Goal: Task Accomplishment & Management: Manage account settings

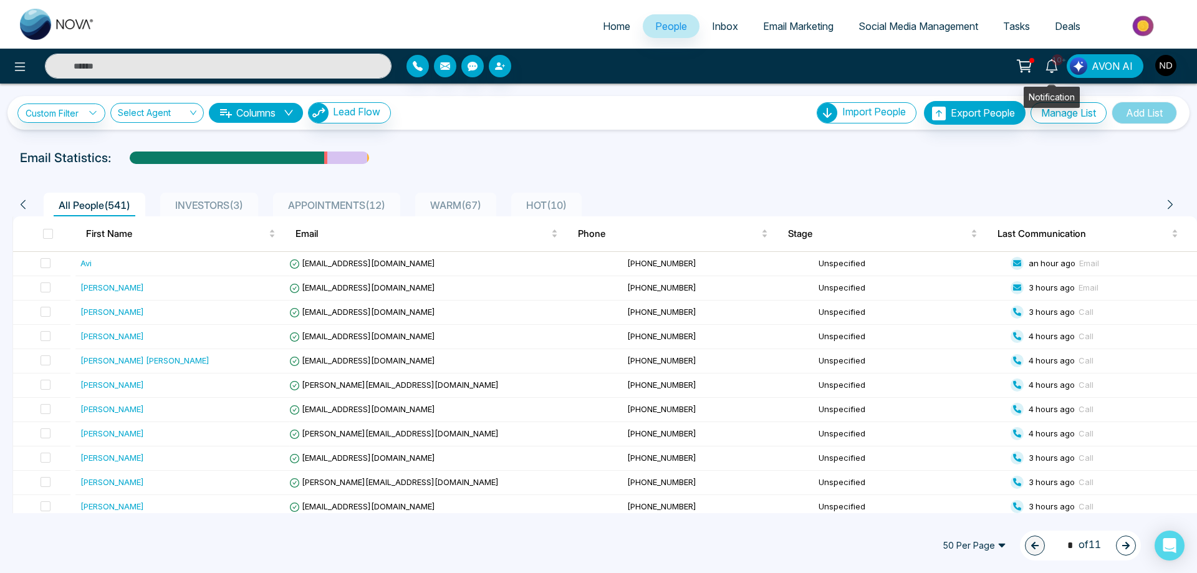
click at [1053, 69] on icon at bounding box center [1052, 66] width 14 height 14
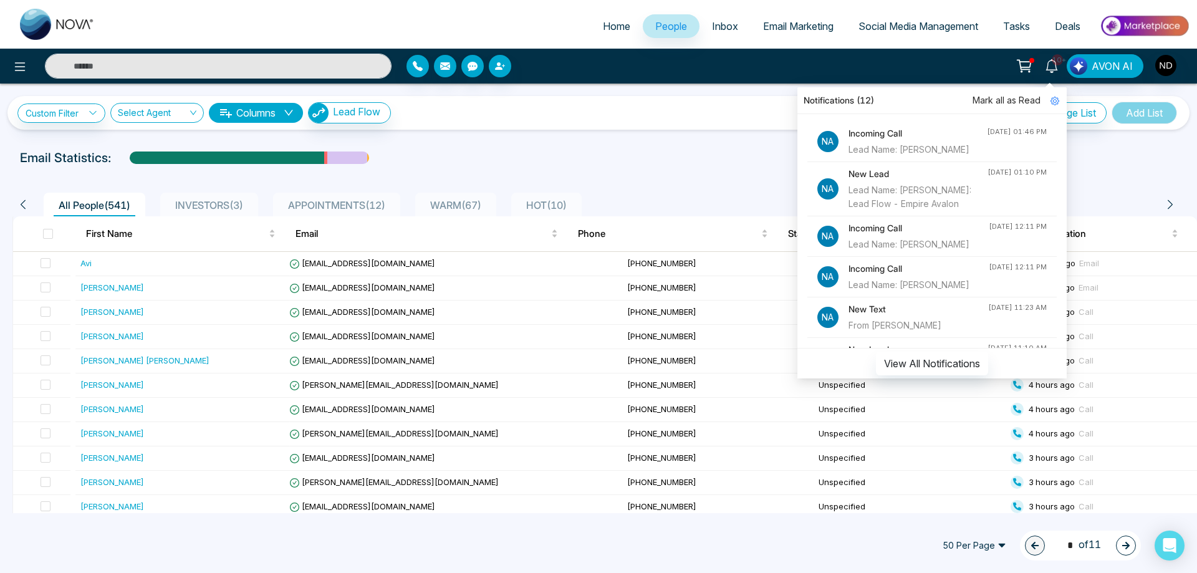
click at [875, 136] on h4 "Incoming Call" at bounding box center [917, 134] width 138 height 14
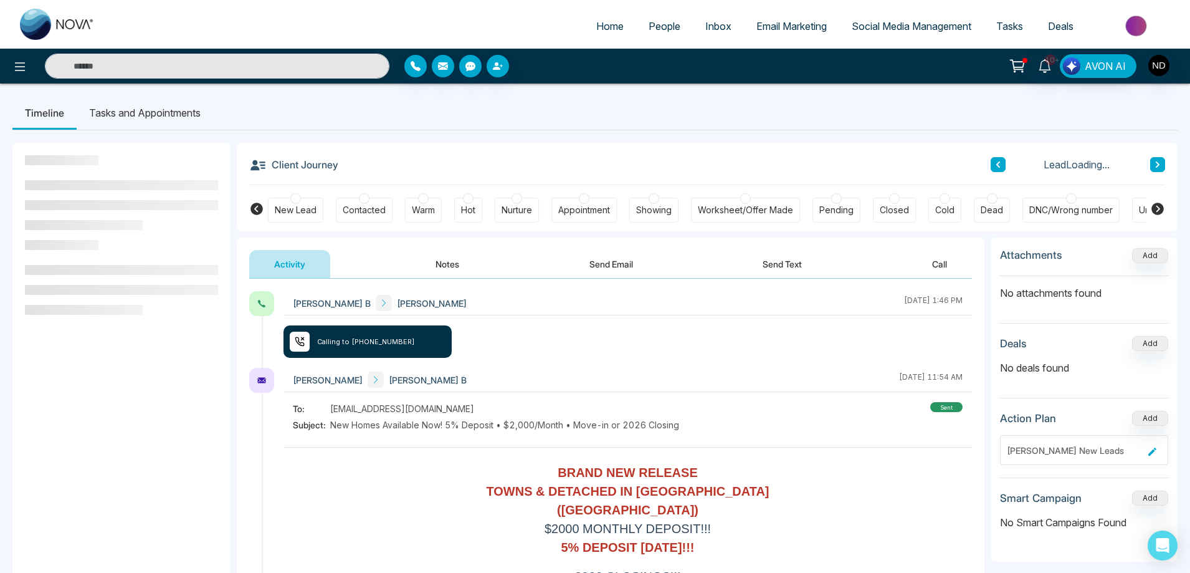
click at [610, 357] on div "[PERSON_NAME] B [PERSON_NAME] [DATE] 1:46 PM Calling to [PHONE_NUMBER]" at bounding box center [628, 329] width 689 height 77
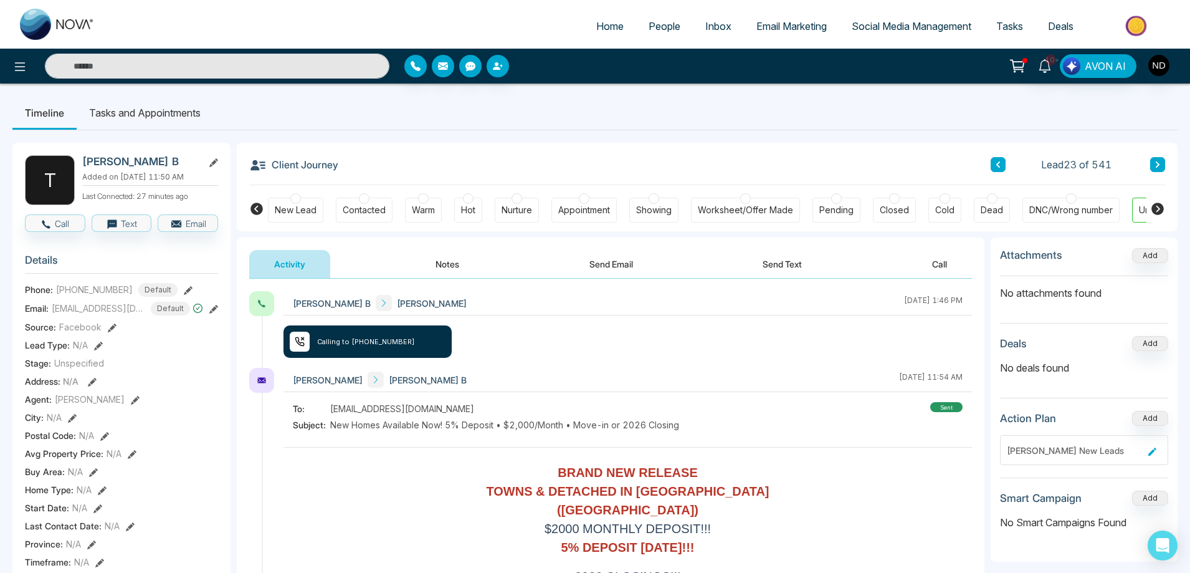
click at [655, 355] on div "[PERSON_NAME] B [PERSON_NAME] [DATE] 1:46 PM Calling to [PHONE_NUMBER]" at bounding box center [628, 329] width 689 height 77
click at [545, 355] on div "[PERSON_NAME] B [PERSON_NAME] [DATE] 1:46 PM Calling to [PHONE_NUMBER]" at bounding box center [628, 329] width 689 height 77
click at [1046, 66] on icon at bounding box center [1045, 66] width 14 height 14
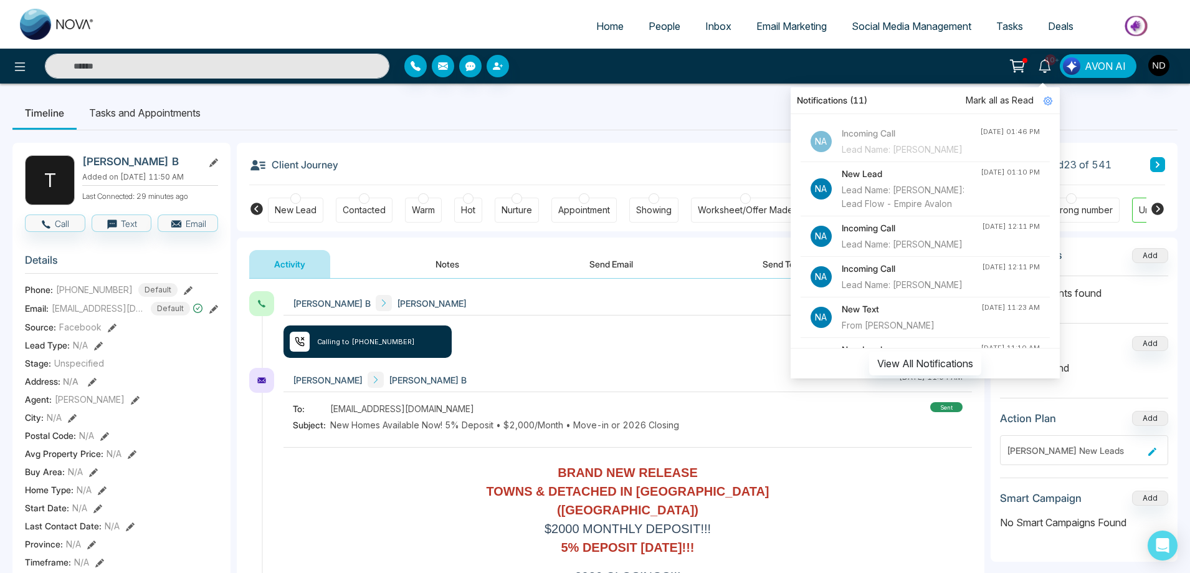
click at [950, 251] on div "Lead Name: [PERSON_NAME]" at bounding box center [912, 244] width 140 height 14
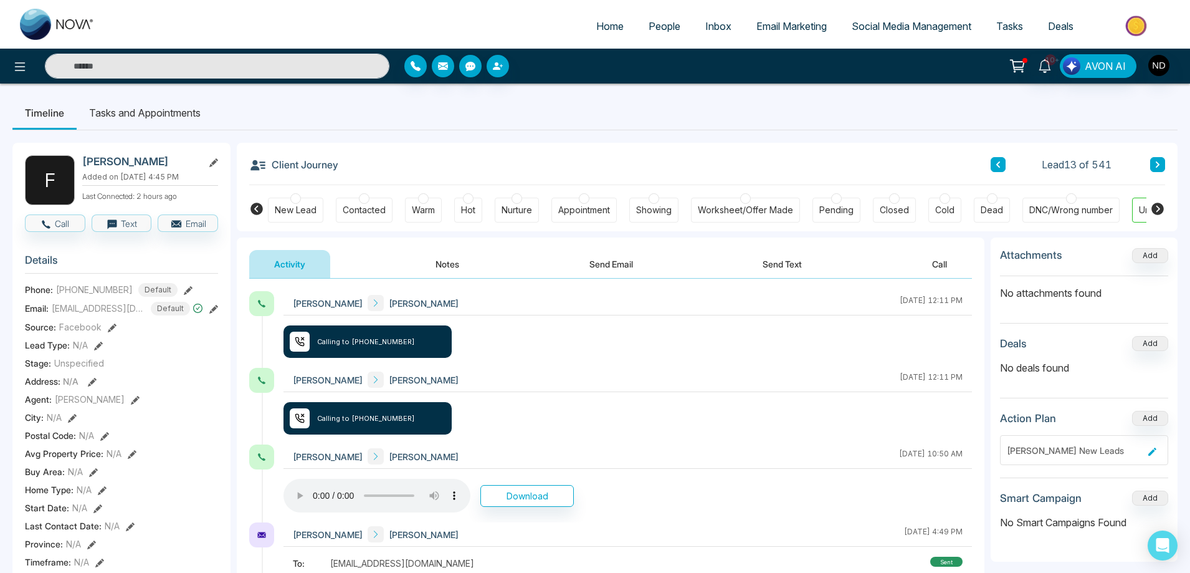
click at [639, 355] on div "[PERSON_NAME] [PERSON_NAME] [DATE] 12:11 PM Calling to [PHONE_NUMBER]" at bounding box center [628, 329] width 689 height 77
click at [443, 266] on button "Notes" at bounding box center [448, 264] width 74 height 28
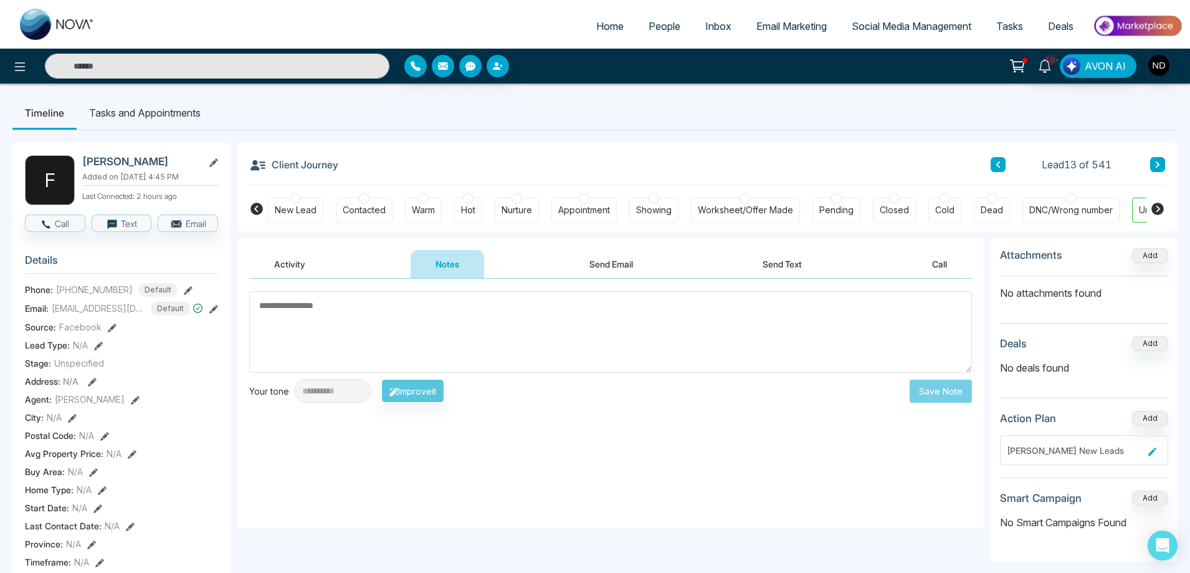
click at [282, 257] on button "Activity" at bounding box center [289, 264] width 81 height 28
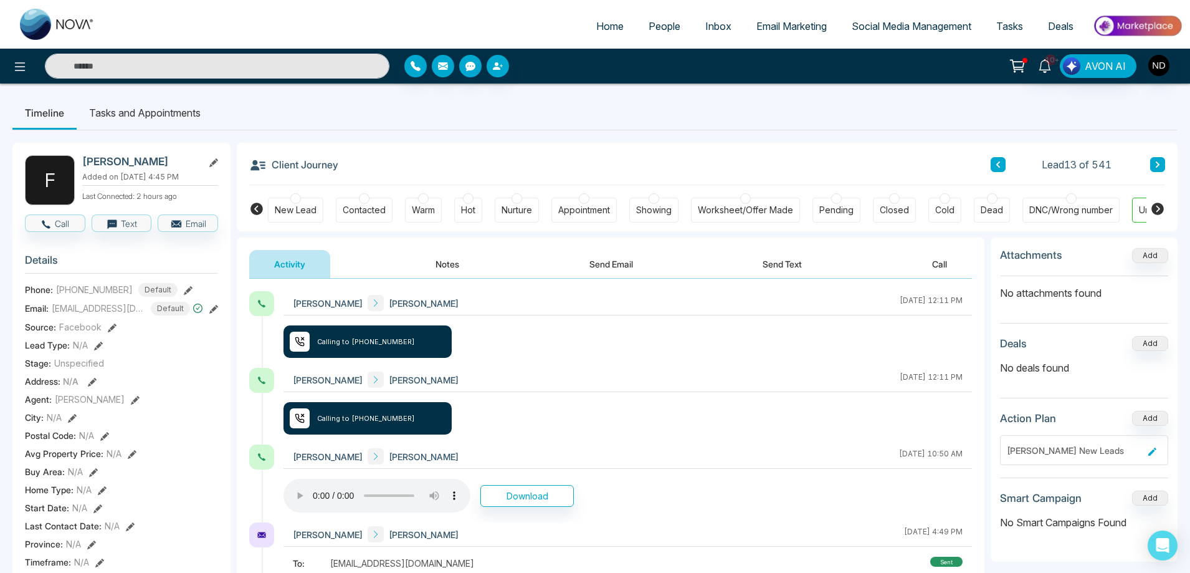
click at [649, 26] on span "People" at bounding box center [665, 26] width 32 height 12
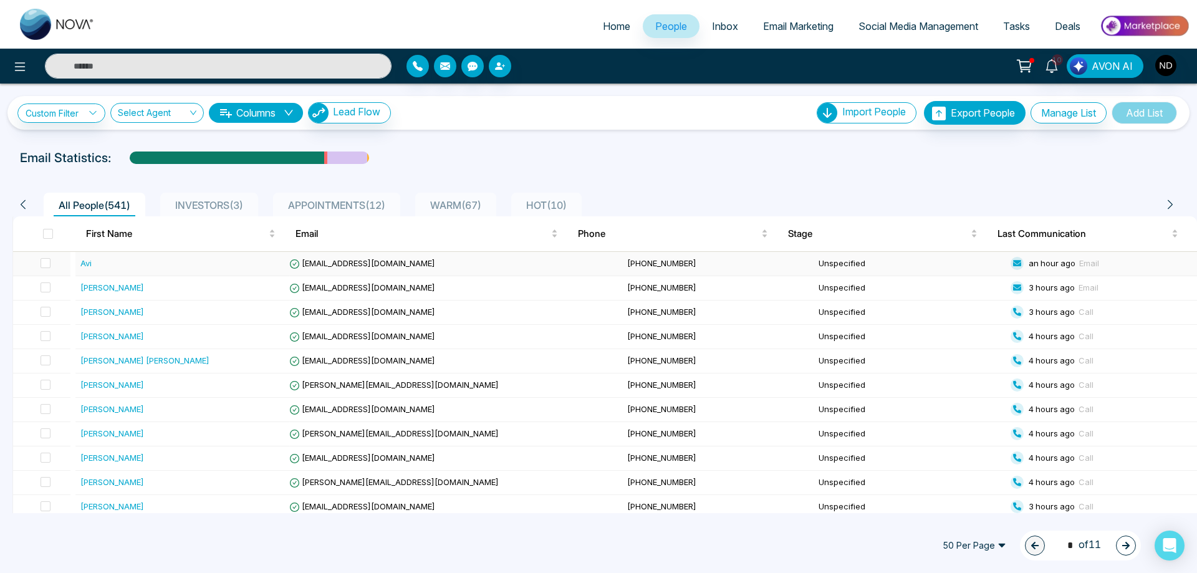
click at [135, 264] on div "Avi" at bounding box center [182, 263] width 204 height 12
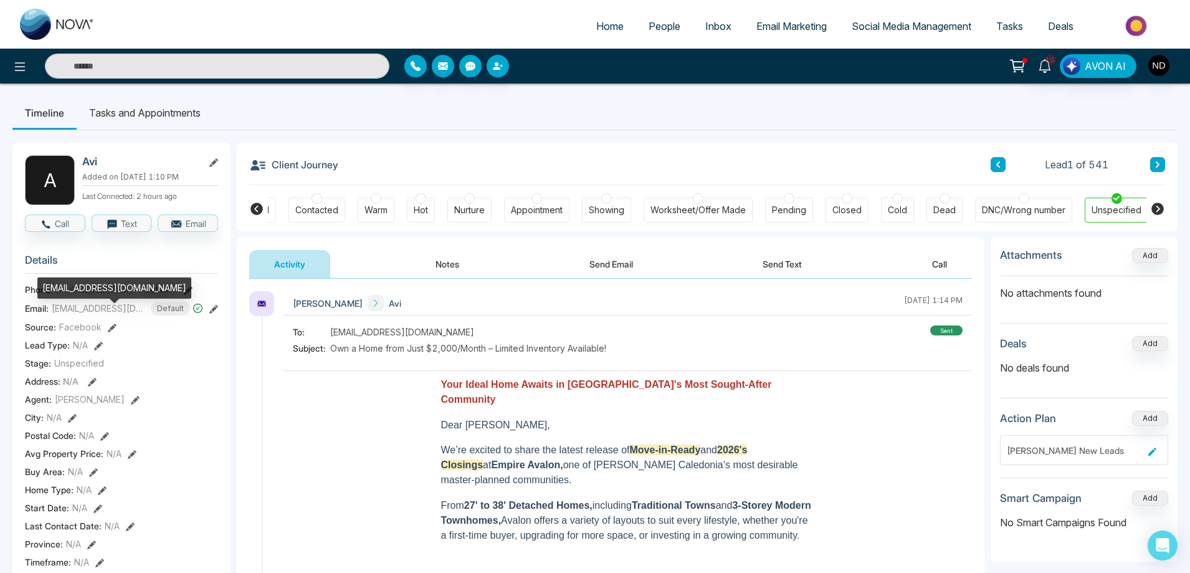
scroll to position [0, 48]
click at [64, 299] on div "[EMAIL_ADDRESS][DOMAIN_NAME]" at bounding box center [114, 292] width 154 height 30
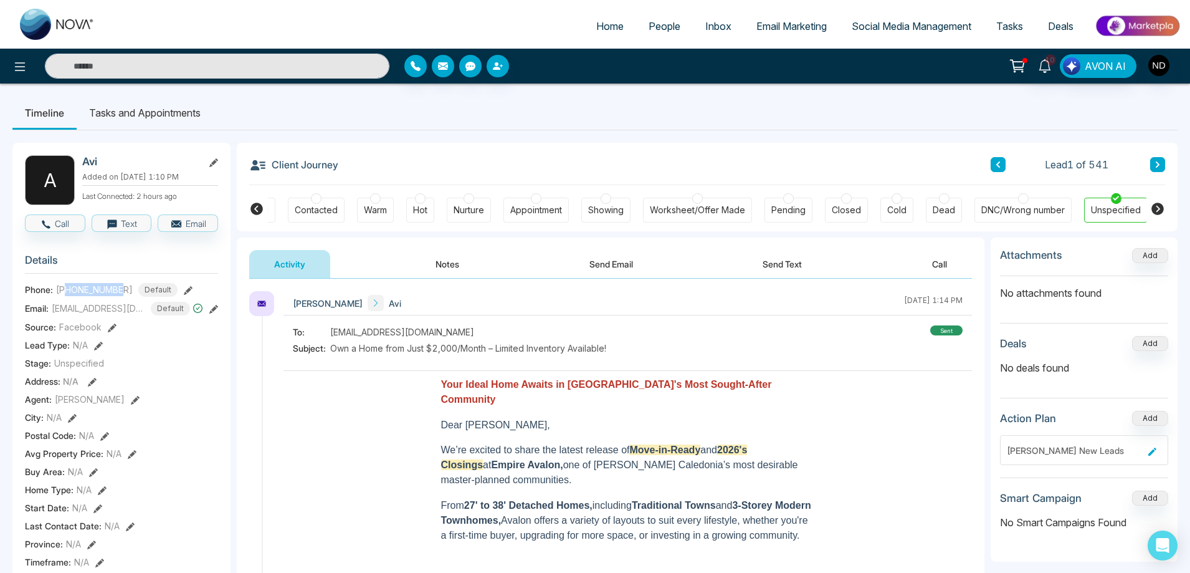
drag, startPoint x: 68, startPoint y: 297, endPoint x: 125, endPoint y: 297, distance: 56.7
click at [125, 297] on div "[PHONE_NUMBER] Default" at bounding box center [117, 290] width 122 height 14
copy span "6473087580"
click at [1159, 161] on icon at bounding box center [1158, 164] width 6 height 7
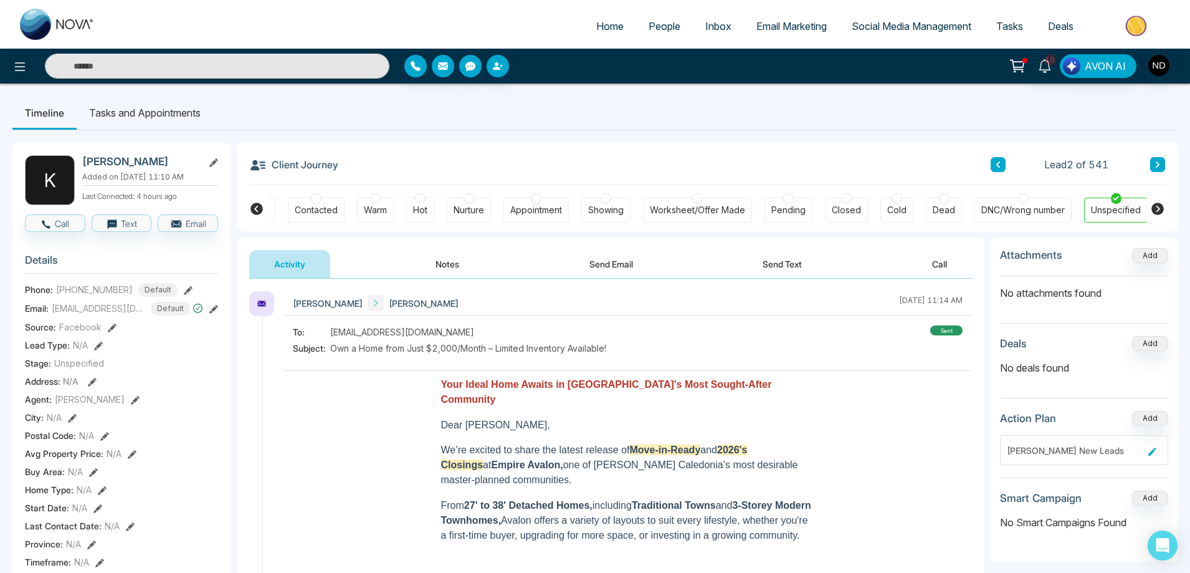
click at [214, 162] on icon at bounding box center [213, 162] width 9 height 9
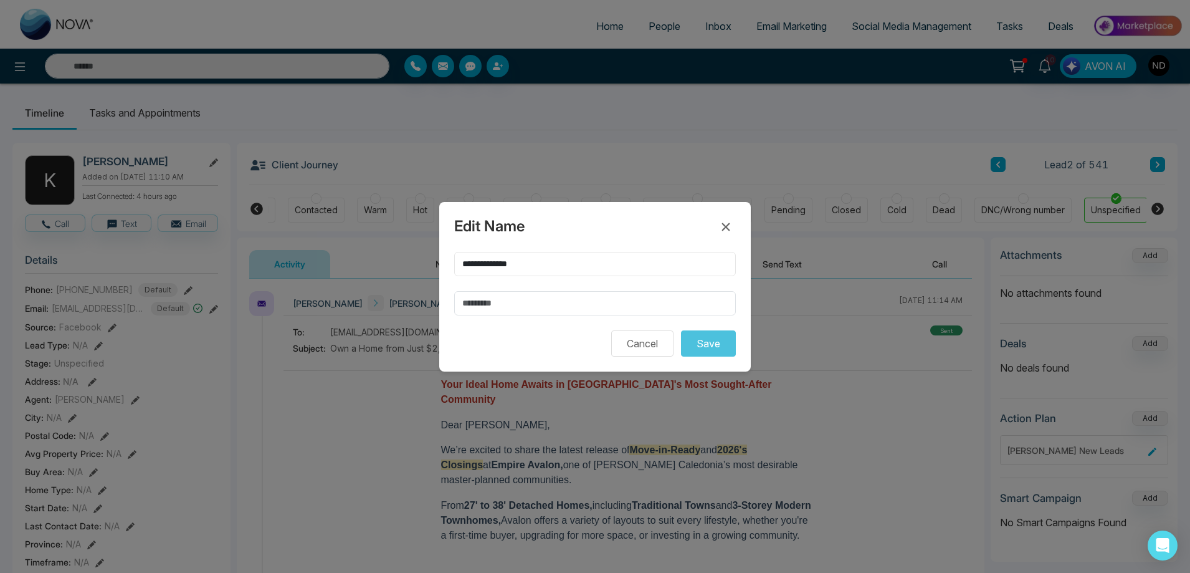
drag, startPoint x: 498, startPoint y: 264, endPoint x: 644, endPoint y: 264, distance: 146.5
click at [643, 264] on input "**********" at bounding box center [595, 264] width 282 height 24
type input "******"
click at [583, 303] on input "text" at bounding box center [595, 303] width 282 height 24
paste input "*******"
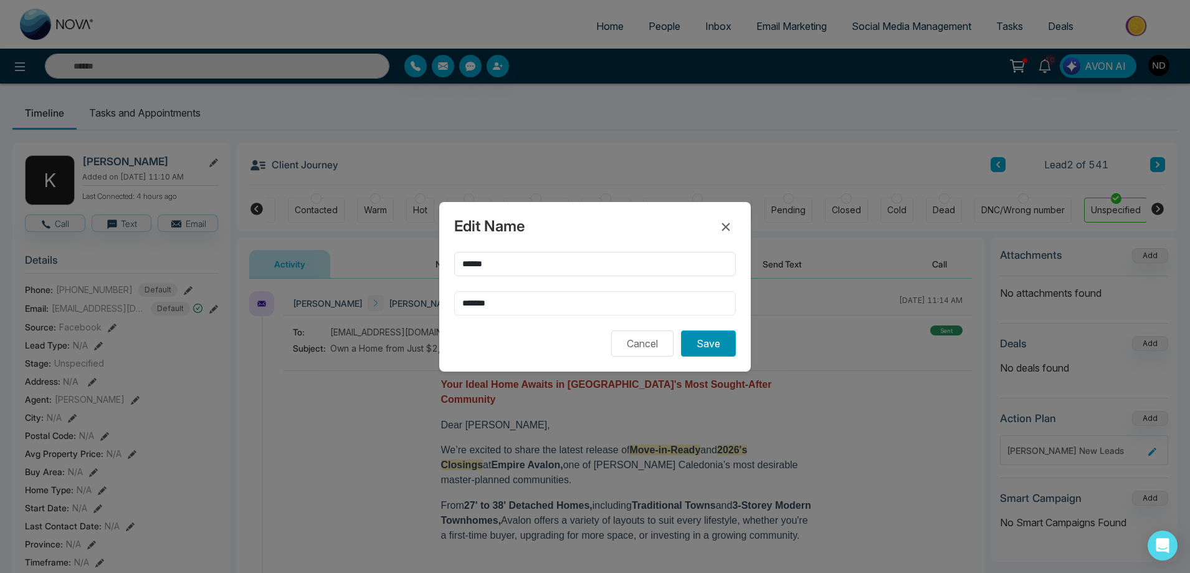
type input "*******"
click at [709, 345] on button "Save" at bounding box center [708, 343] width 55 height 26
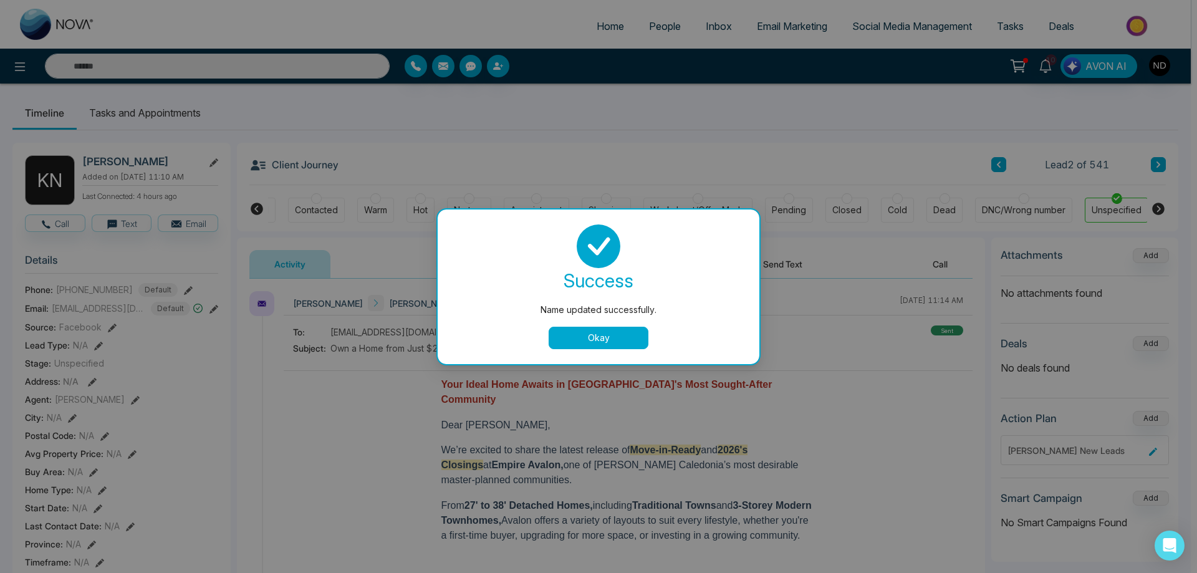
click at [620, 340] on button "Okay" at bounding box center [598, 338] width 100 height 22
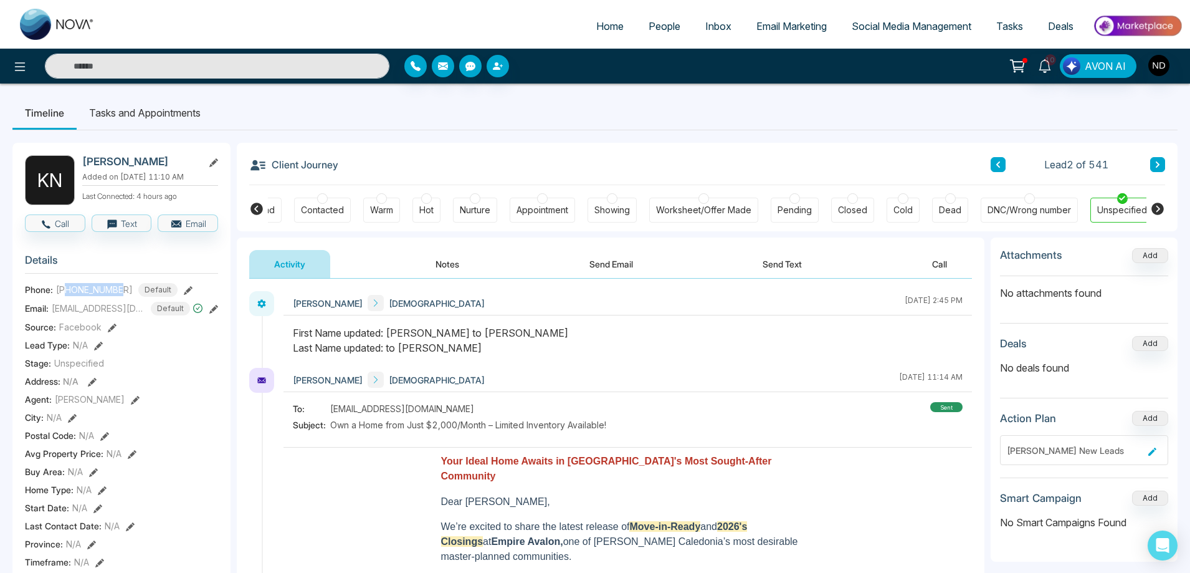
drag, startPoint x: 68, startPoint y: 299, endPoint x: 126, endPoint y: 298, distance: 58.0
click at [126, 297] on div "[PHONE_NUMBER] Default" at bounding box center [117, 290] width 122 height 14
copy span "6475700070"
click at [582, 351] on div "First Name updated: [PERSON_NAME] to [PERSON_NAME] Last Name updated: to [PERSO…" at bounding box center [628, 340] width 670 height 30
click at [1162, 168] on button at bounding box center [1158, 164] width 15 height 15
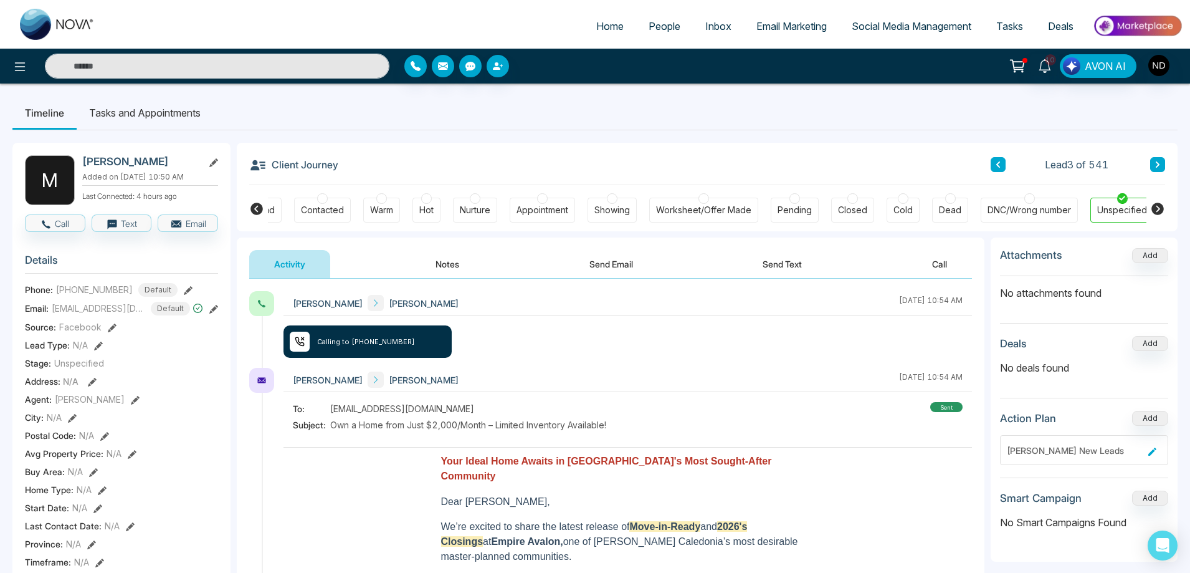
click at [218, 165] on icon at bounding box center [213, 162] width 9 height 9
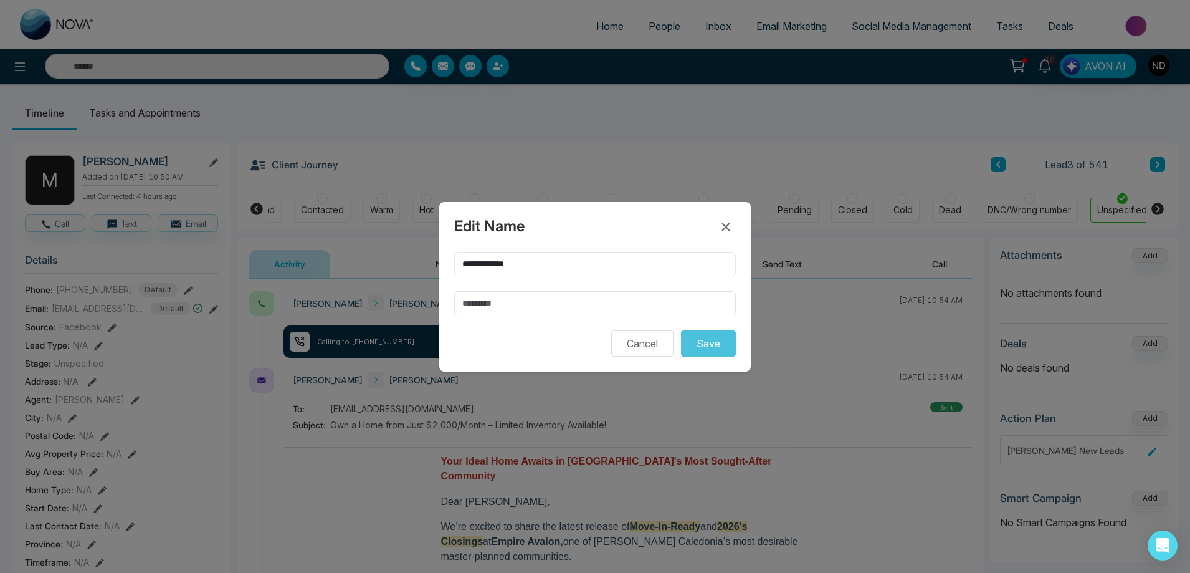
drag, startPoint x: 497, startPoint y: 264, endPoint x: 544, endPoint y: 264, distance: 46.7
click at [544, 264] on input "**********" at bounding box center [595, 264] width 282 height 24
type input "*******"
click at [537, 300] on input "text" at bounding box center [595, 303] width 282 height 24
paste input "*****"
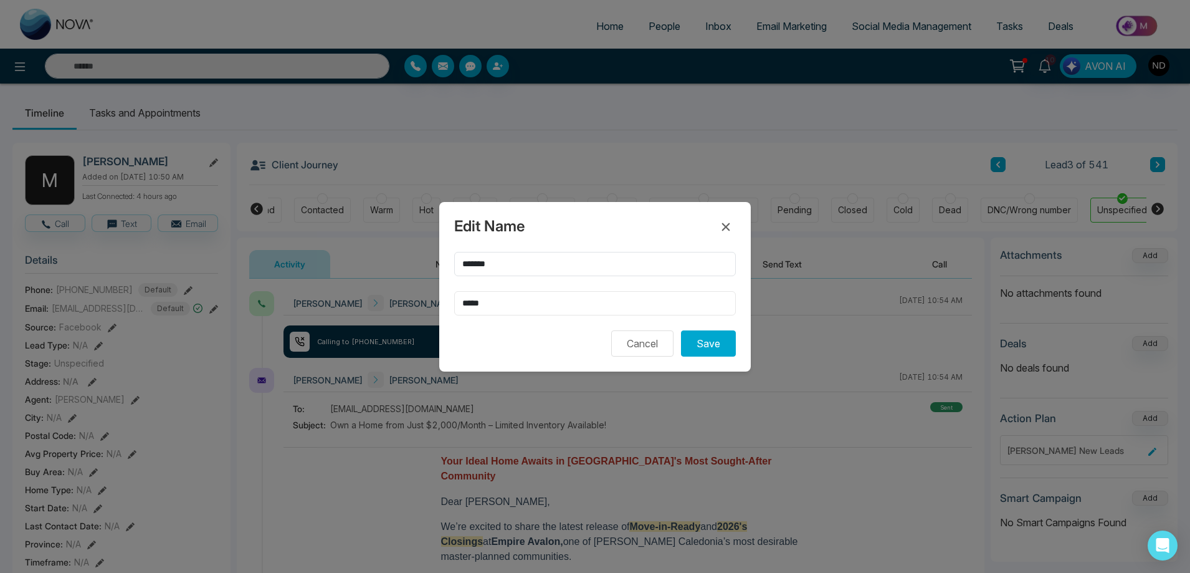
type input "*****"
click at [681, 330] on button "Save" at bounding box center [708, 343] width 55 height 26
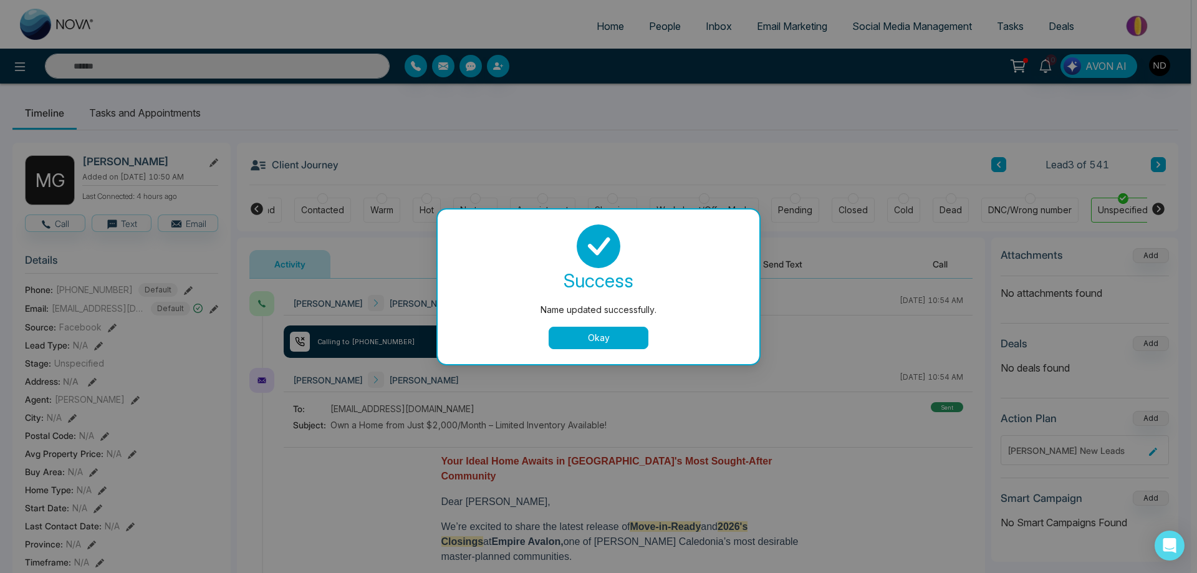
click at [590, 333] on button "Okay" at bounding box center [598, 338] width 100 height 22
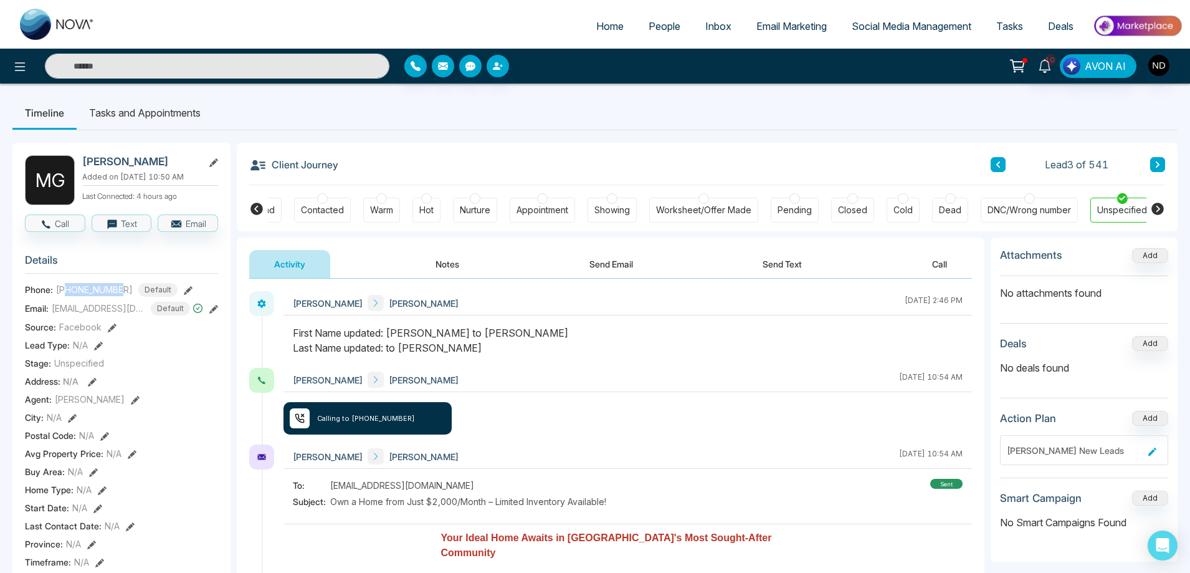
drag, startPoint x: 67, startPoint y: 298, endPoint x: 125, endPoint y: 297, distance: 58.6
click at [125, 297] on div "[PHONE_NUMBER] Default" at bounding box center [117, 290] width 122 height 14
copy span "6477018133"
click at [652, 355] on div "First Name updated: [PERSON_NAME] to [PERSON_NAME] Last Name updated: to [PERSO…" at bounding box center [628, 340] width 670 height 30
click at [444, 266] on button "Notes" at bounding box center [448, 264] width 74 height 28
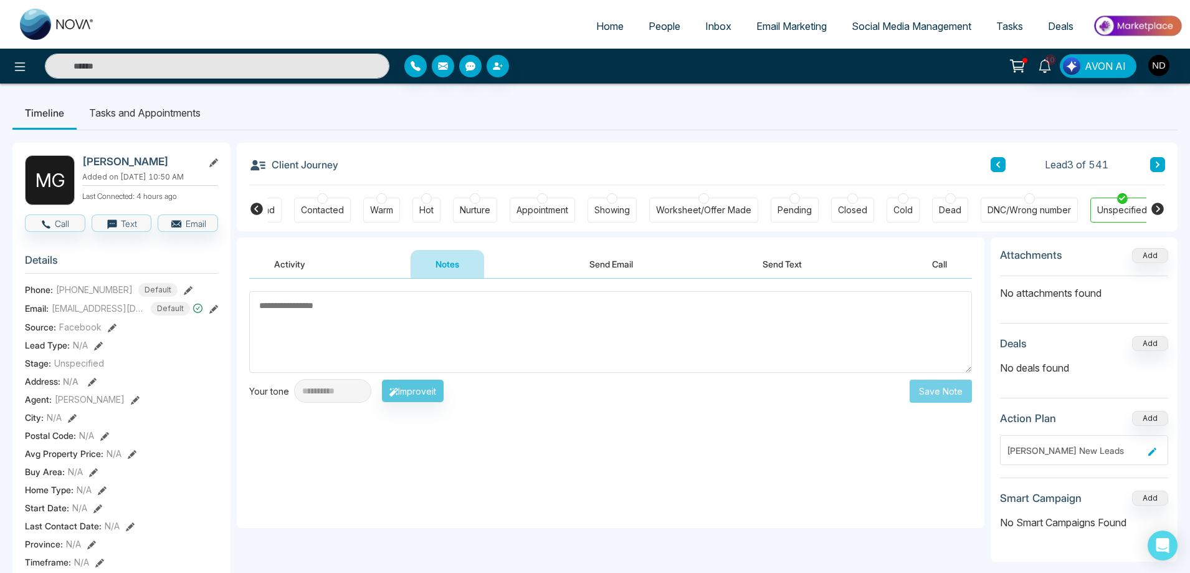
click at [285, 264] on button "Activity" at bounding box center [289, 264] width 81 height 28
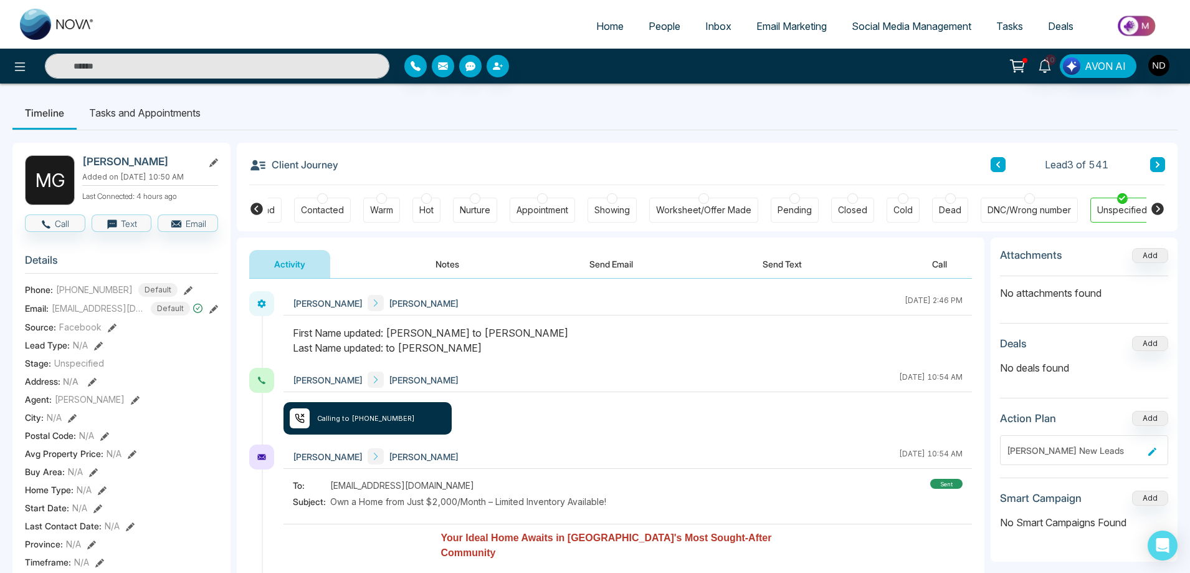
click at [1163, 163] on button at bounding box center [1158, 164] width 15 height 15
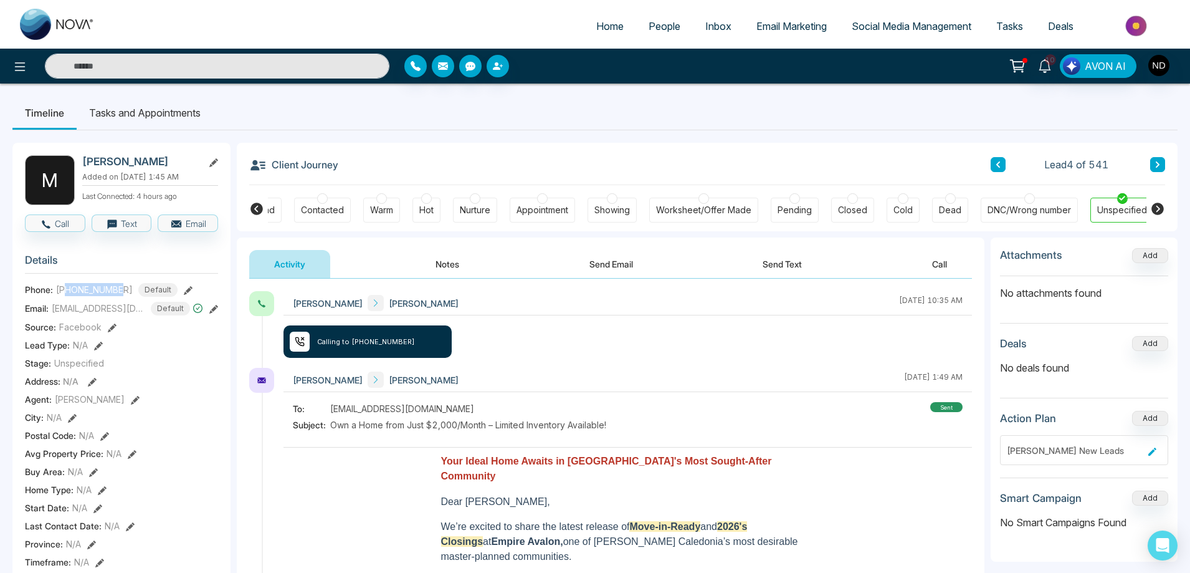
drag, startPoint x: 69, startPoint y: 299, endPoint x: 123, endPoint y: 297, distance: 54.9
click at [123, 296] on span "[PHONE_NUMBER]" at bounding box center [94, 289] width 77 height 13
copy span "9056541235"
